Goal: Navigation & Orientation: Find specific page/section

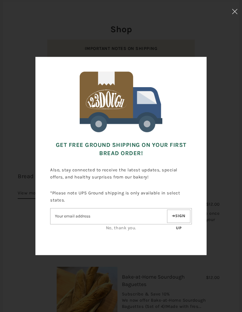
click at [113, 225] on link "No, thank you." at bounding box center [121, 227] width 30 height 5
click at [115, 226] on link "No, thank you." at bounding box center [121, 227] width 30 height 5
click at [115, 229] on link "No, thank you." at bounding box center [121, 227] width 30 height 5
click at [119, 226] on link "No, thank you." at bounding box center [121, 227] width 30 height 5
click at [118, 228] on link "No, thank you." at bounding box center [121, 227] width 30 height 5
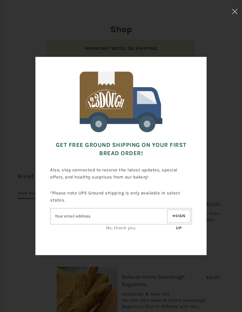
click at [121, 227] on link "No, thank you." at bounding box center [121, 227] width 30 height 5
click at [230, 178] on div at bounding box center [121, 156] width 242 height 312
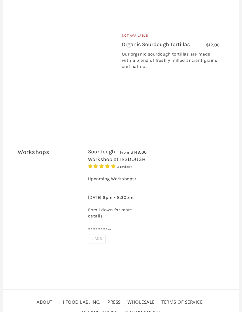
scroll to position [2174, 0]
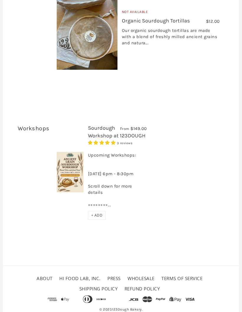
click at [42, 275] on link "About" at bounding box center [45, 278] width 16 height 6
